Goal: Information Seeking & Learning: Find specific fact

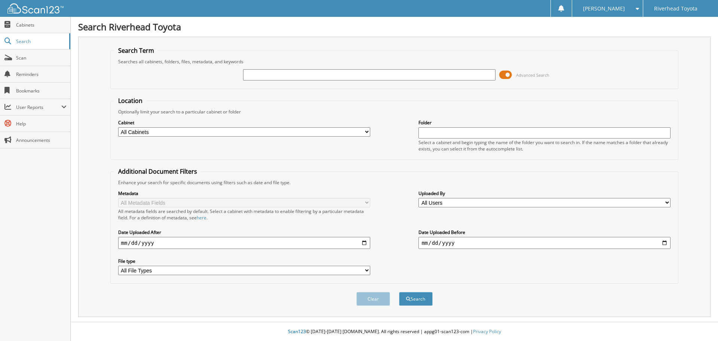
click at [351, 74] on input "text" at bounding box center [369, 74] width 252 height 11
type input "56332"
click at [399, 292] on button "Search" at bounding box center [416, 299] width 34 height 14
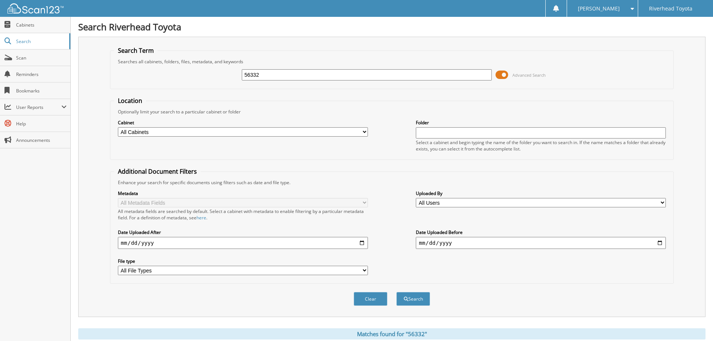
scroll to position [107, 0]
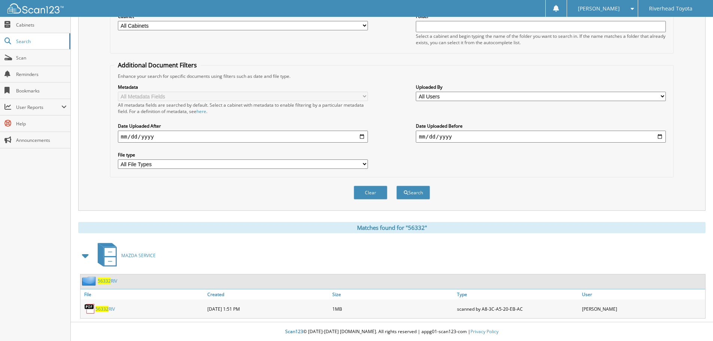
click at [104, 308] on span "56332" at bounding box center [101, 309] width 13 height 6
click at [88, 307] on img at bounding box center [89, 308] width 11 height 11
click at [107, 308] on span "56332" at bounding box center [101, 309] width 13 height 6
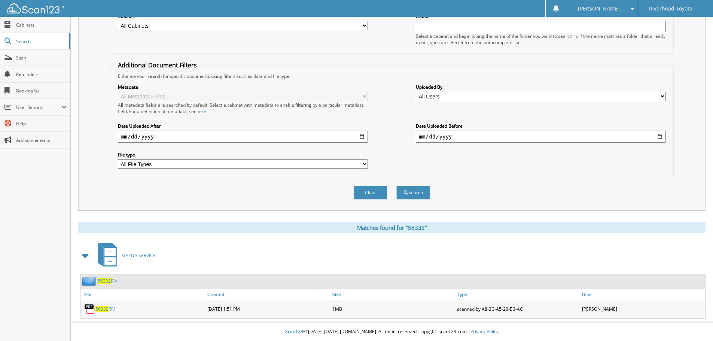
click at [107, 308] on span "56332" at bounding box center [101, 309] width 13 height 6
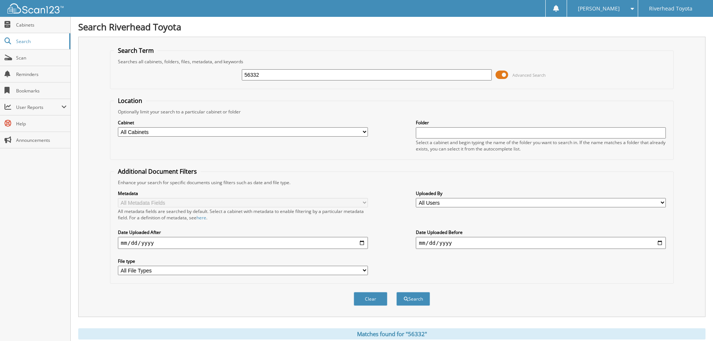
click at [276, 74] on input "56332" at bounding box center [367, 74] width 250 height 11
type input "56445"
click at [396, 292] on button "Search" at bounding box center [413, 299] width 34 height 14
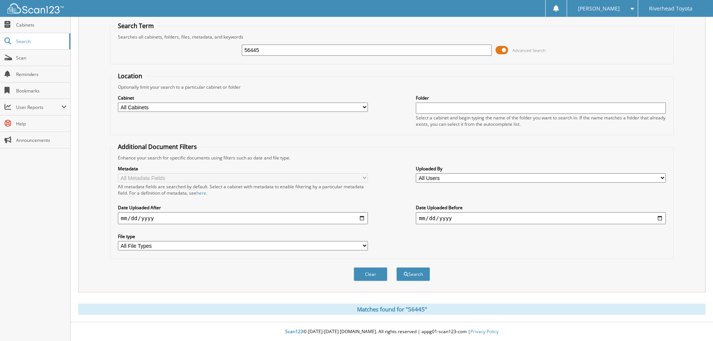
click at [692, 96] on div "Search Term Searches all cabinets, folders, files, metadata, and keywords 56445…" at bounding box center [391, 152] width 627 height 280
drag, startPoint x: 294, startPoint y: 51, endPoint x: 148, endPoint y: 43, distance: 146.2
click at [152, 44] on div "56445 Advanced Search" at bounding box center [391, 50] width 555 height 20
type input "56394"
click at [396, 267] on button "Search" at bounding box center [413, 274] width 34 height 14
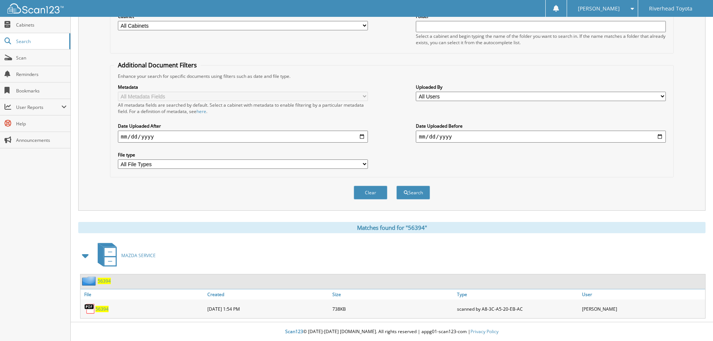
click at [103, 308] on span "56394" at bounding box center [101, 309] width 13 height 6
